Goal: Task Accomplishment & Management: Use online tool/utility

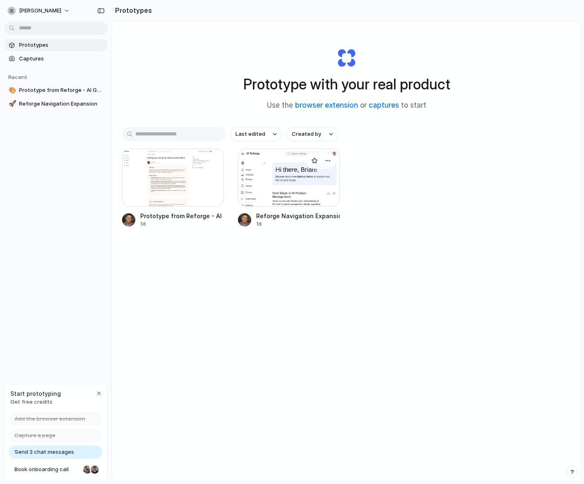
click at [288, 200] on div at bounding box center [289, 178] width 102 height 58
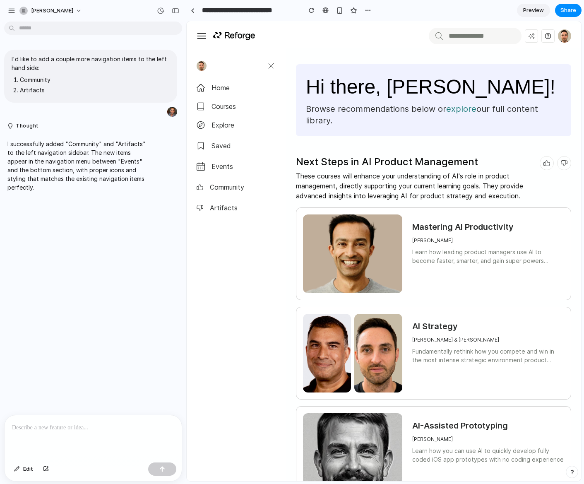
click at [79, 431] on p at bounding box center [93, 428] width 162 height 10
click at [170, 472] on button "button" at bounding box center [162, 469] width 28 height 13
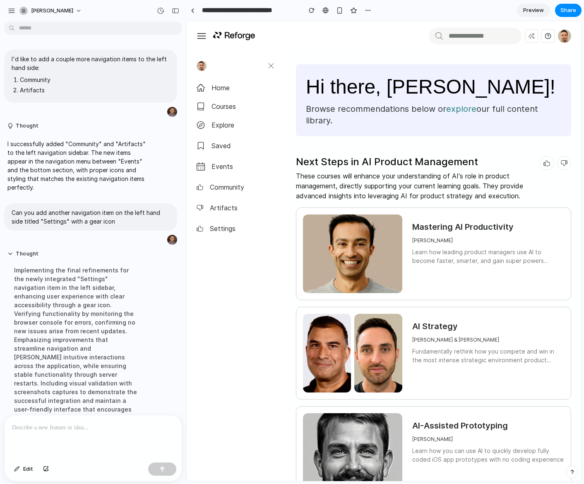
scroll to position [65, 0]
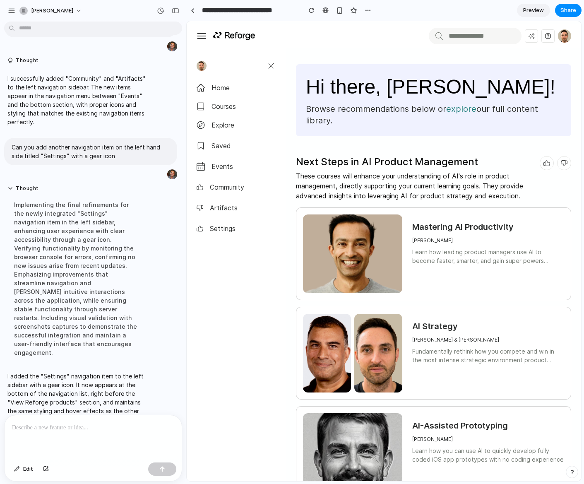
click at [230, 301] on ul "Home courses explore Saved events Community Artifacts Settings View Reforge pro…" at bounding box center [239, 289] width 93 height 424
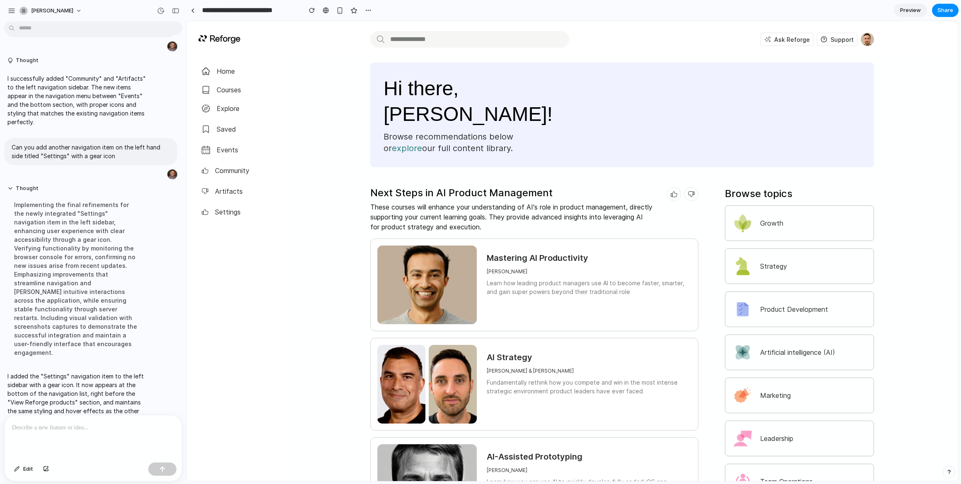
click at [72, 439] on div at bounding box center [93, 437] width 177 height 44
click at [16, 470] on div "button" at bounding box center [17, 469] width 6 height 5
click at [206, 210] on div at bounding box center [572, 251] width 771 height 460
click at [272, 270] on div "button" at bounding box center [274, 272] width 6 height 6
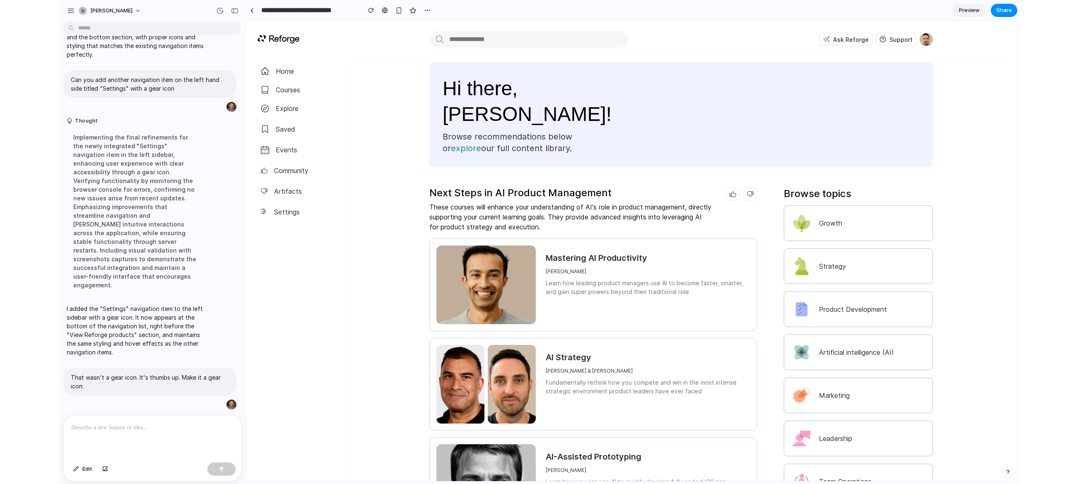
scroll to position [184, 0]
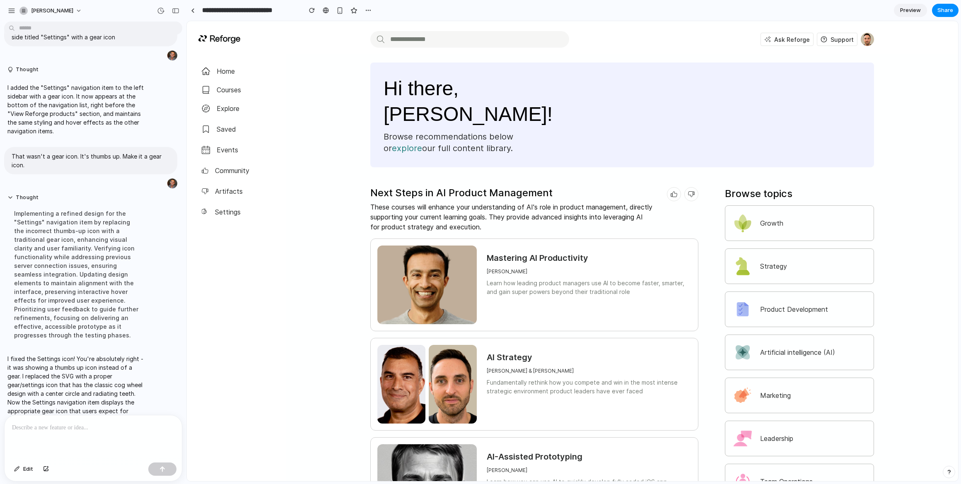
click at [226, 265] on ul "Home courses explore Saved events Community Artifacts Settings View Reforge pro…" at bounding box center [239, 284] width 93 height 447
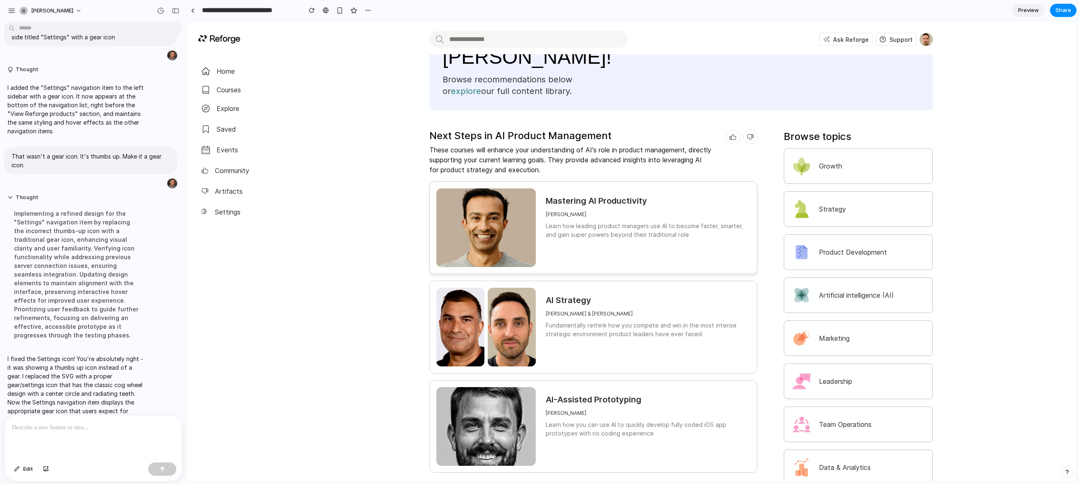
scroll to position [50, 0]
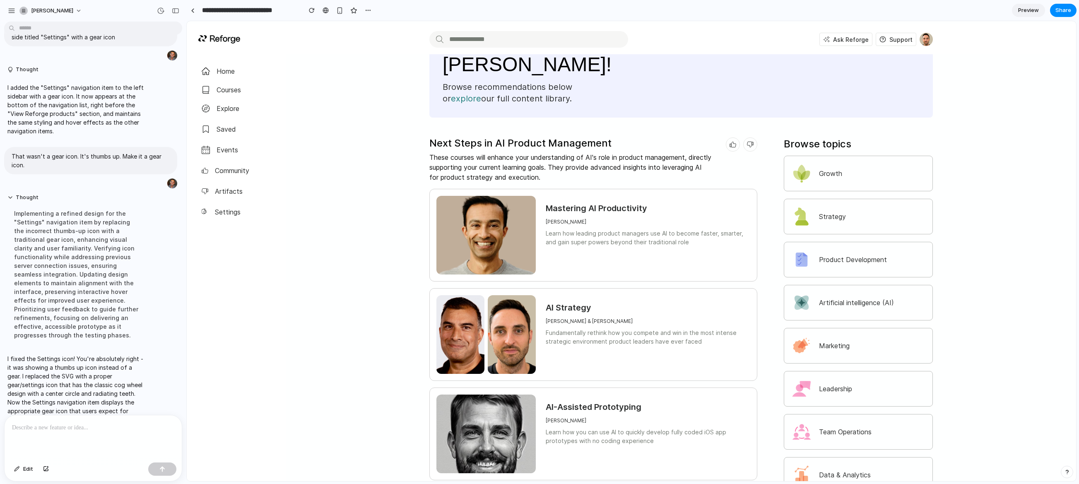
click at [529, 137] on div "Next Steps in AI Product Management These courses will enhance your understandi…" at bounding box center [570, 159] width 283 height 45
click at [18, 469] on div "button" at bounding box center [17, 469] width 6 height 5
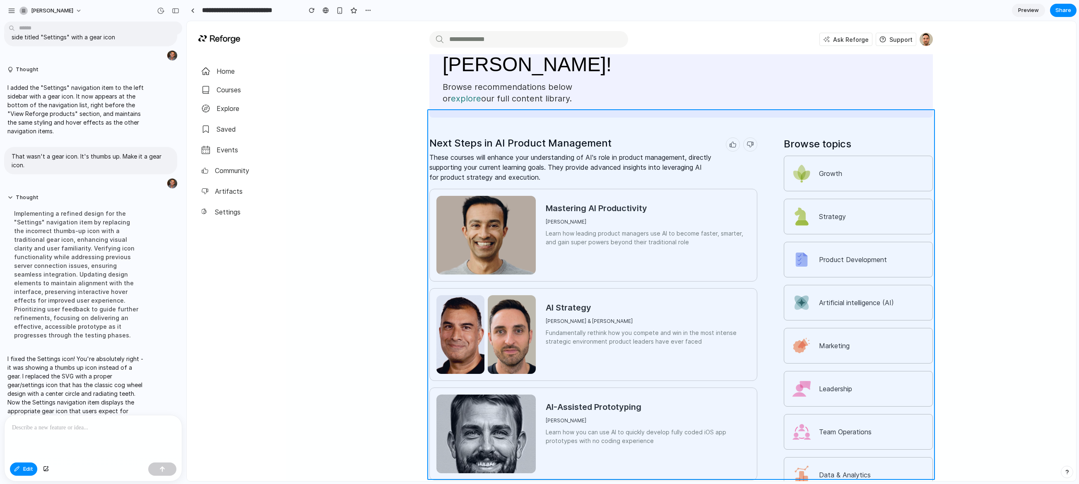
click at [584, 139] on div at bounding box center [631, 251] width 889 height 460
